Goal: Task Accomplishment & Management: Use online tool/utility

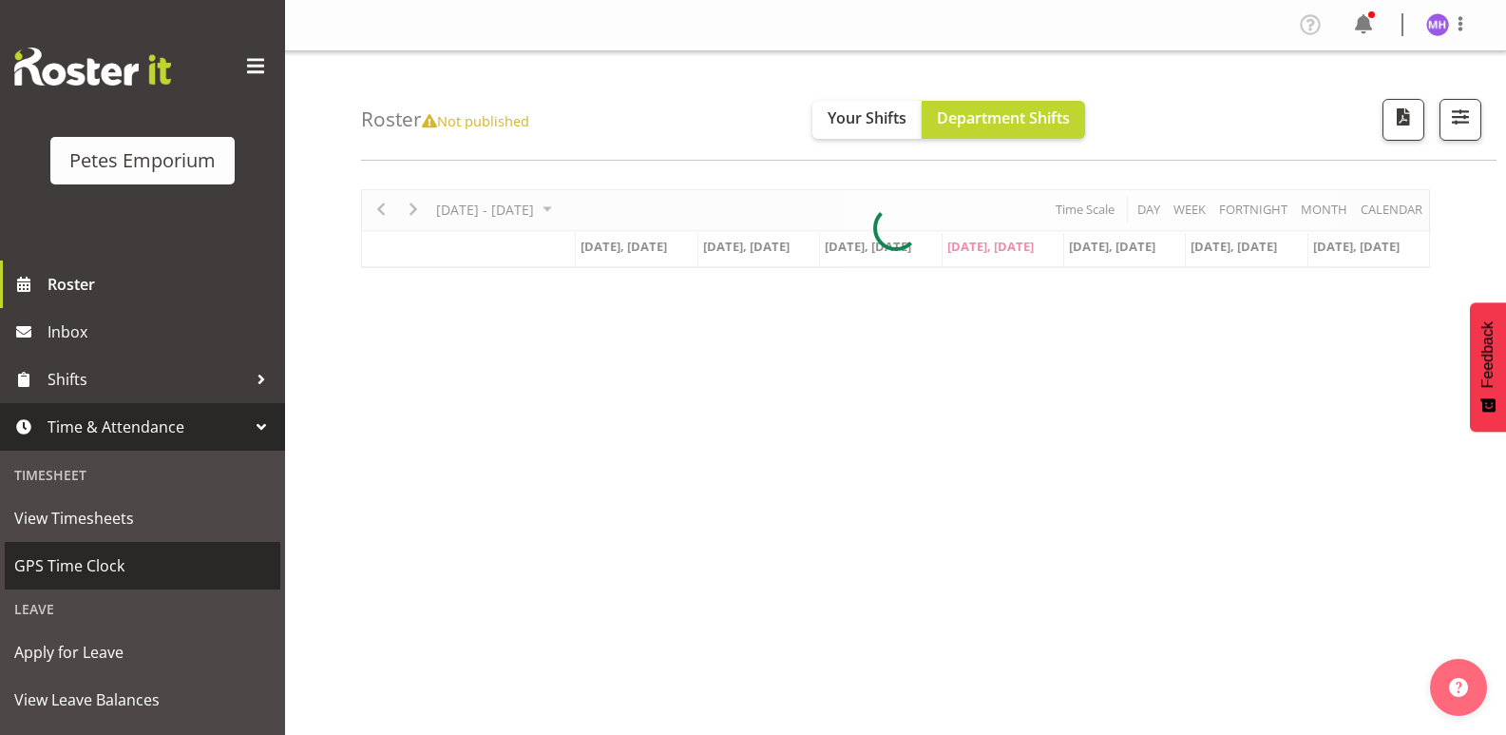
click at [162, 583] on link "GPS Time Clock" at bounding box center [143, 566] width 276 height 48
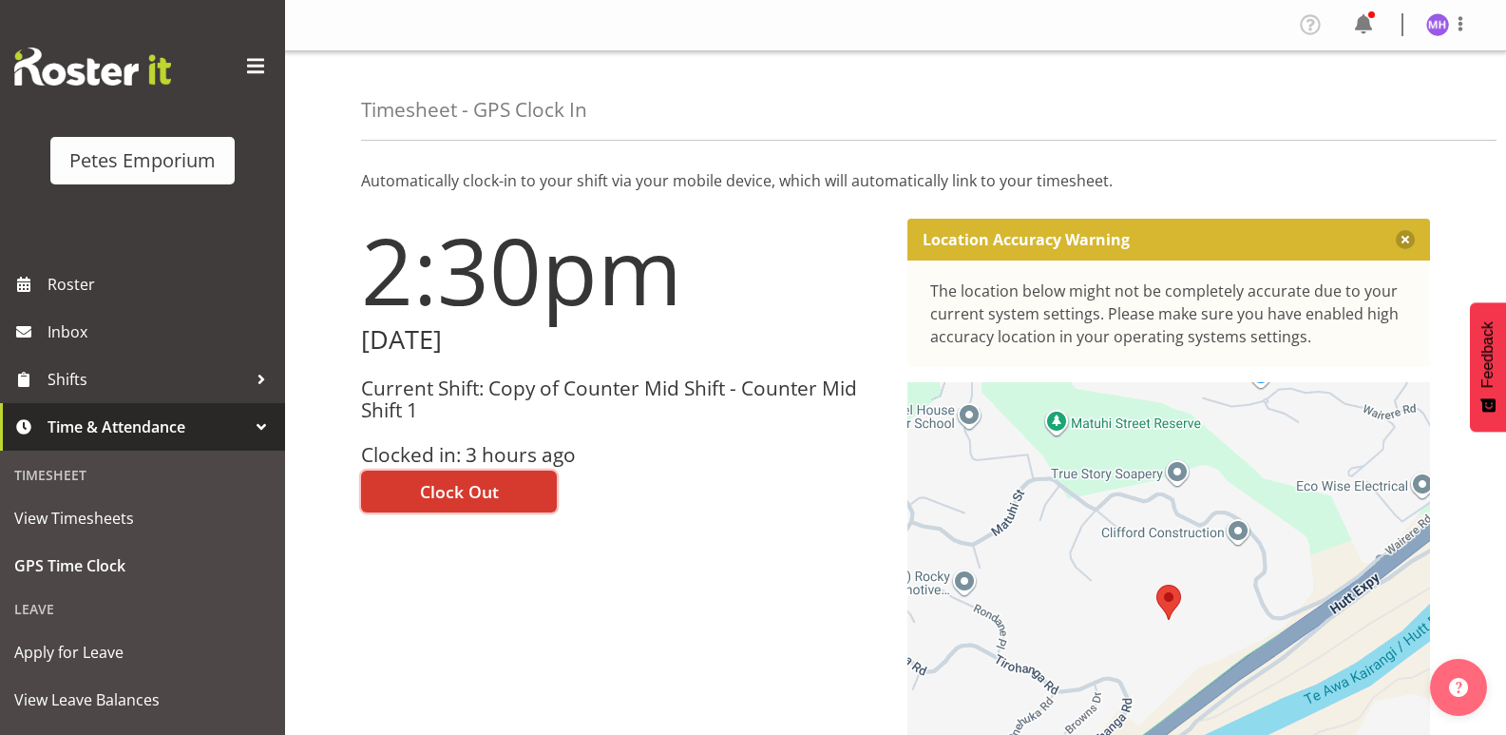
drag, startPoint x: 514, startPoint y: 509, endPoint x: 682, endPoint y: 431, distance: 185.4
click at [517, 508] on button "Clock Out" at bounding box center [459, 491] width 196 height 42
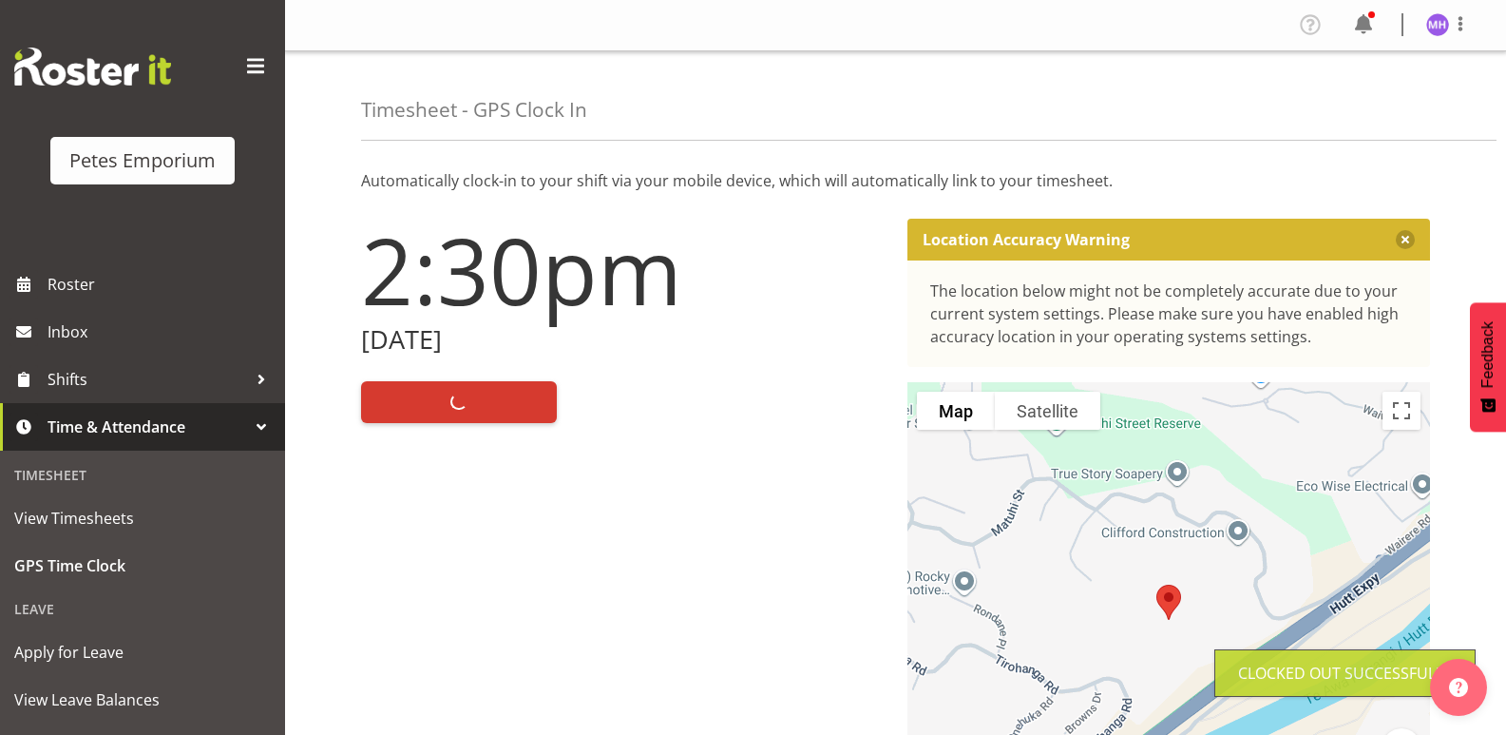
drag, startPoint x: 1461, startPoint y: 26, endPoint x: 1447, endPoint y: 39, distance: 18.8
click at [1461, 25] on span at bounding box center [1460, 23] width 23 height 23
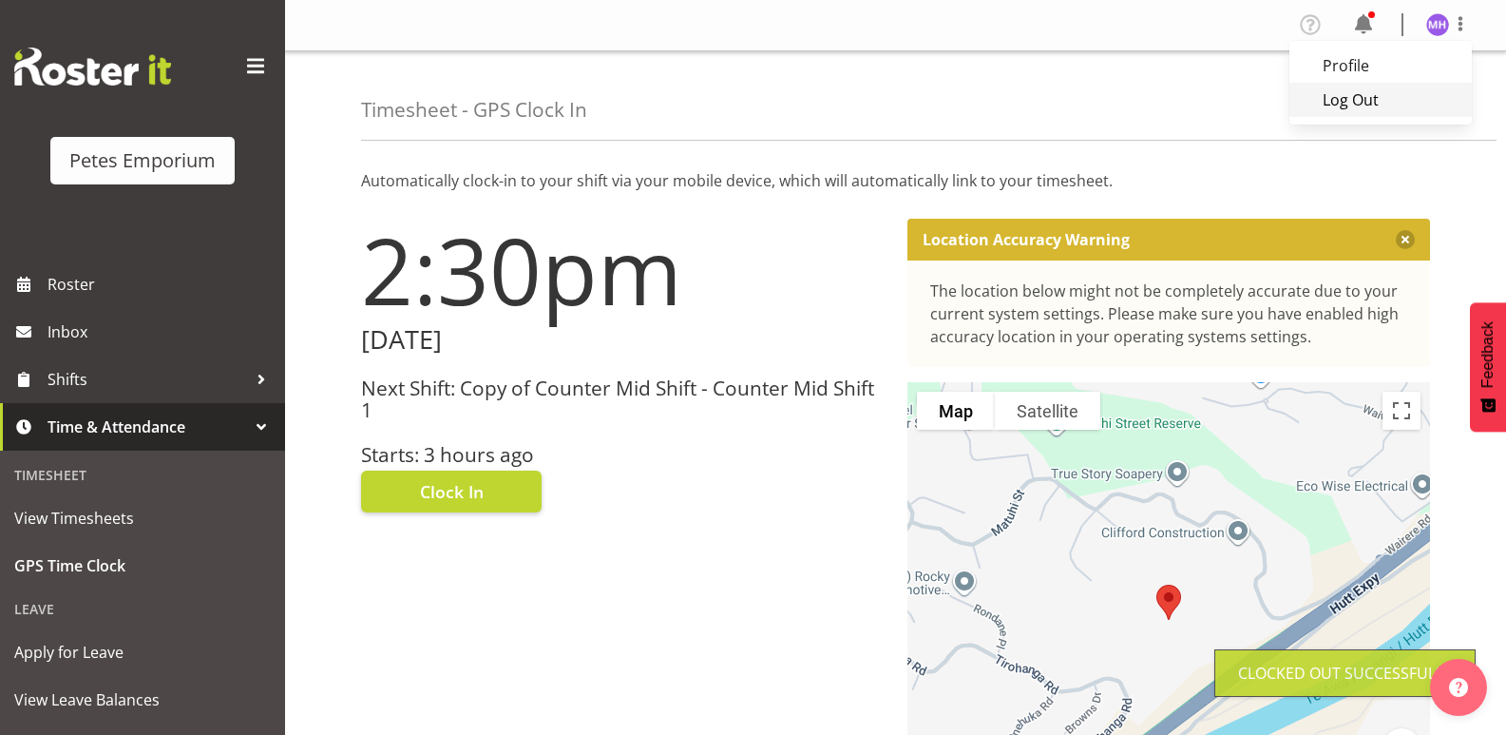
click at [1374, 104] on link "Log Out" at bounding box center [1381, 100] width 182 height 34
